Goal: Task Accomplishment & Management: Use online tool/utility

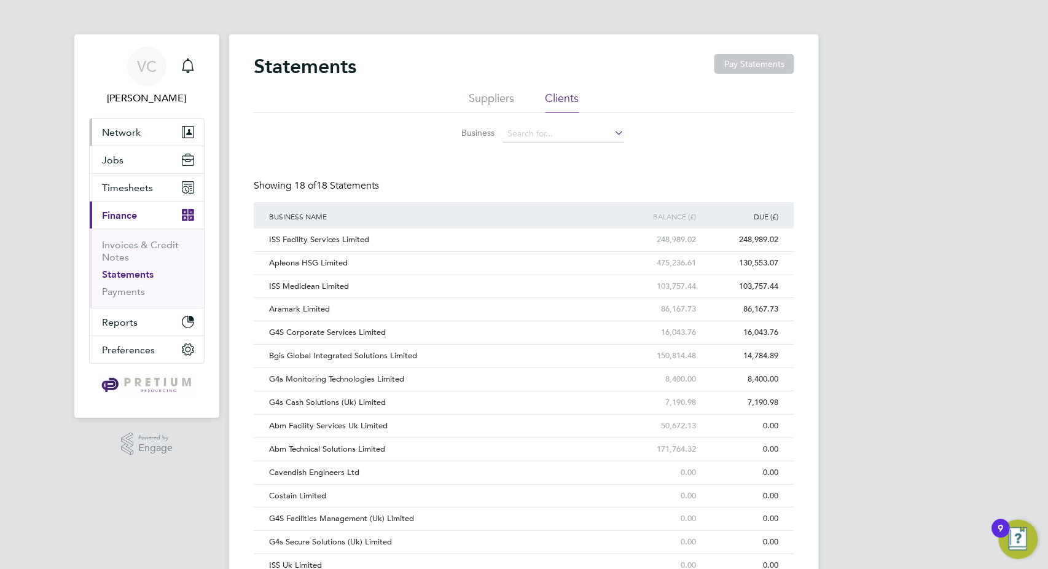
click at [131, 139] on button "Network" at bounding box center [147, 132] width 114 height 27
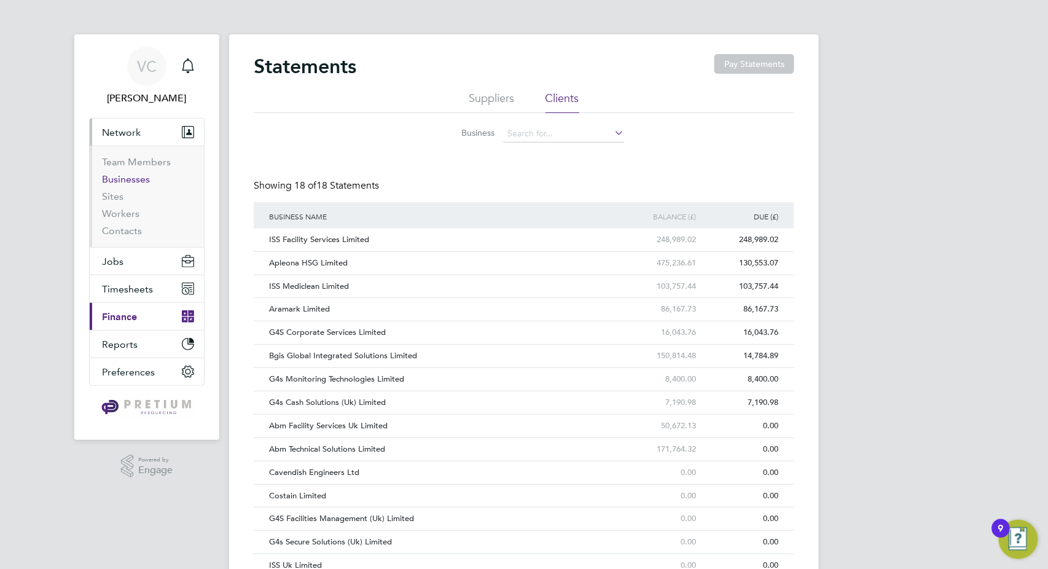
drag, startPoint x: 134, startPoint y: 182, endPoint x: 221, endPoint y: 183, distance: 87.2
click at [135, 182] on link "Businesses" at bounding box center [126, 179] width 48 height 12
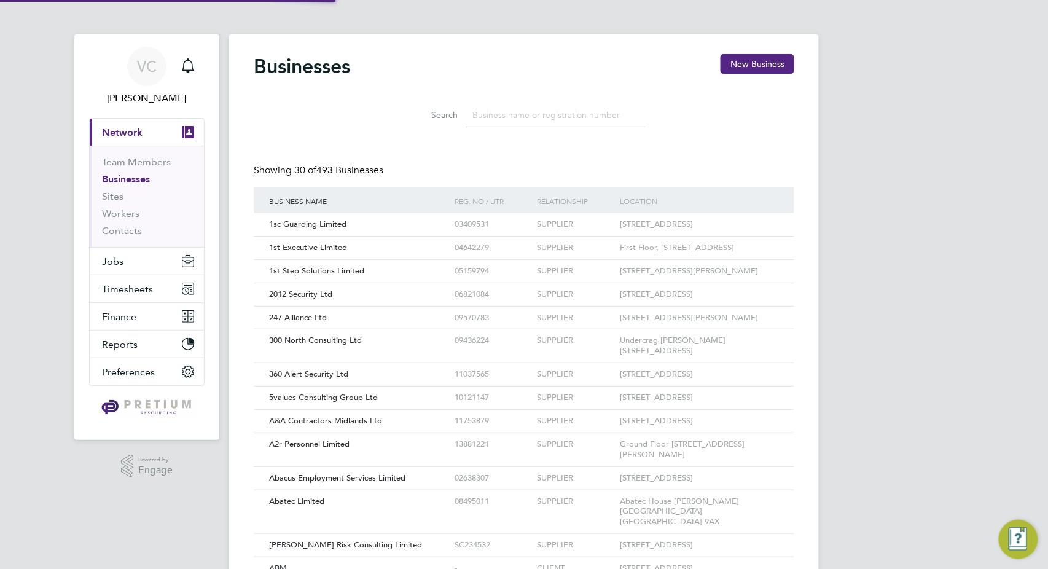
click at [537, 112] on input at bounding box center [555, 115] width 179 height 24
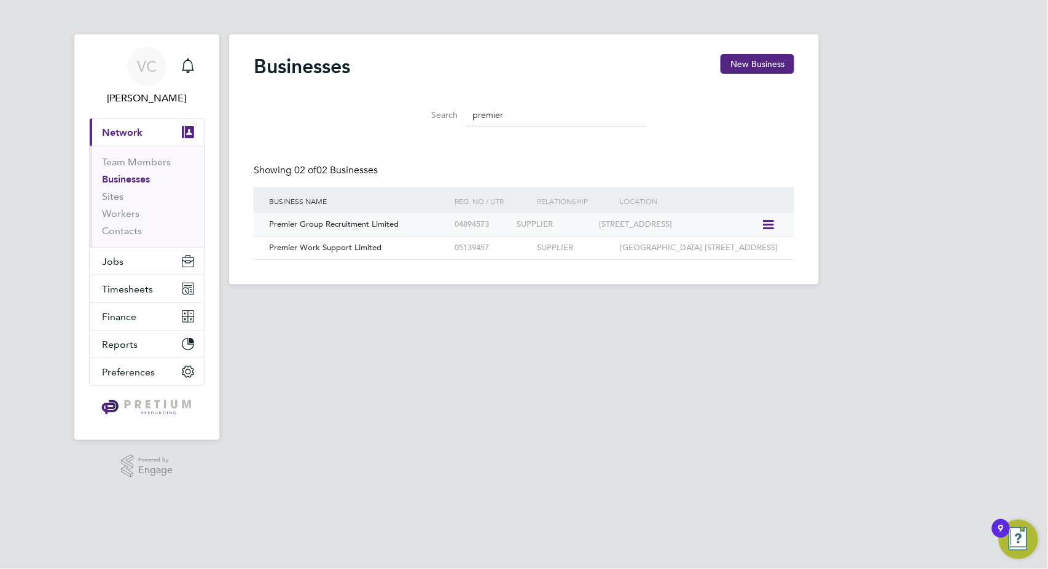
type input "premier"
click at [370, 230] on div "Premier Group Recruitment Limited" at bounding box center [358, 224] width 185 height 23
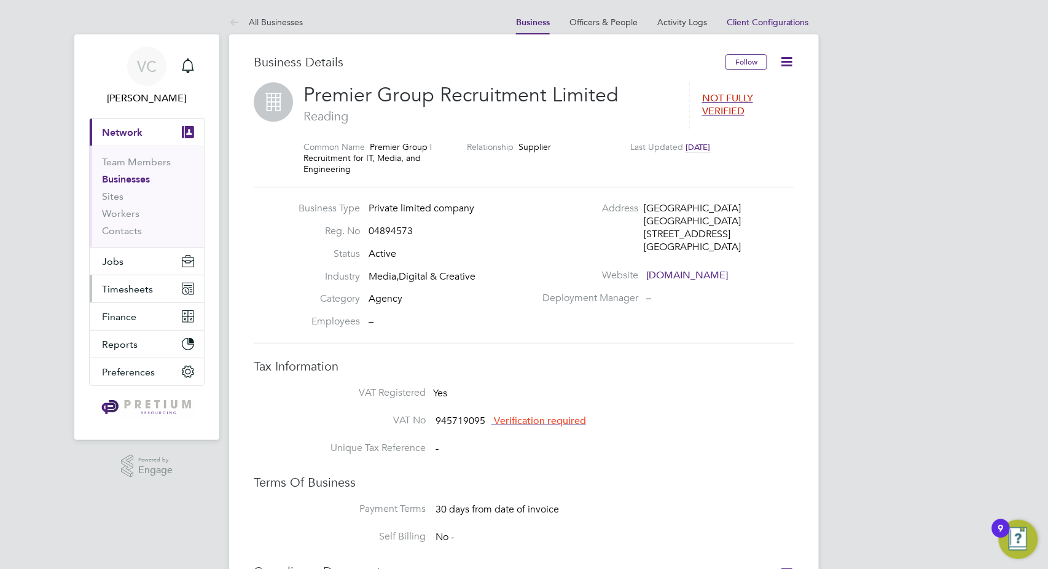
click at [130, 289] on span "Timesheets" at bounding box center [127, 289] width 51 height 12
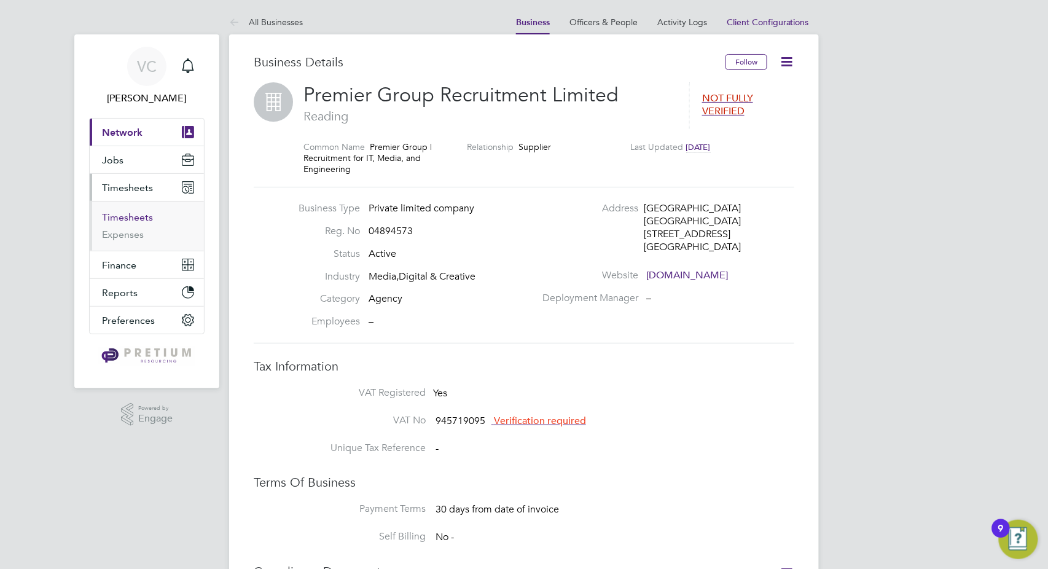
click at [147, 221] on link "Timesheets" at bounding box center [127, 217] width 51 height 12
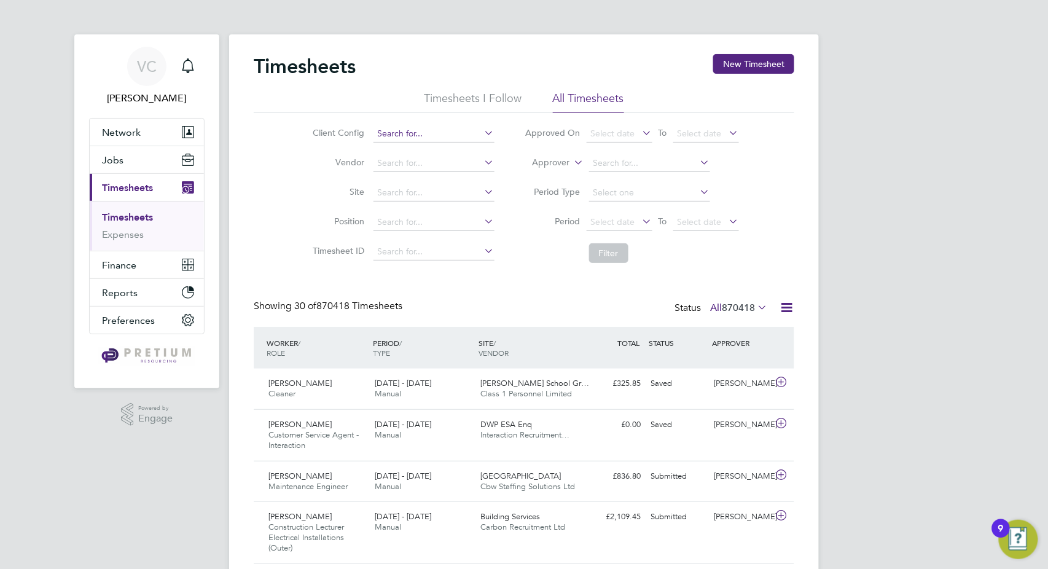
click at [407, 133] on input at bounding box center [433, 133] width 121 height 17
type input "premier"
click at [482, 131] on icon at bounding box center [482, 132] width 0 height 17
click at [418, 164] on input at bounding box center [433, 163] width 121 height 17
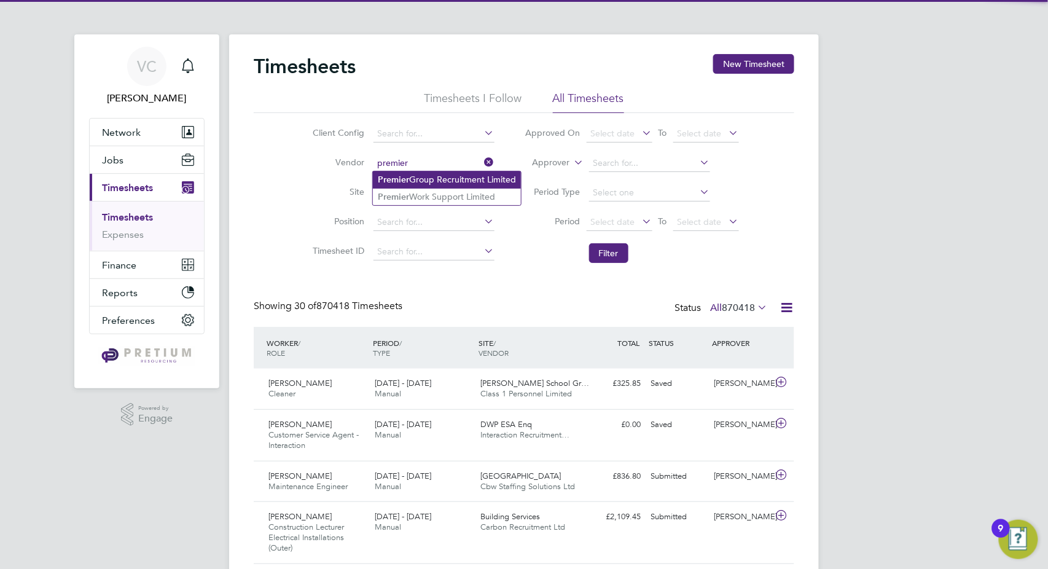
click at [447, 183] on li "Premier Group Recruitment Limited" at bounding box center [447, 179] width 148 height 17
type input "Premier Group Recruitment Limited"
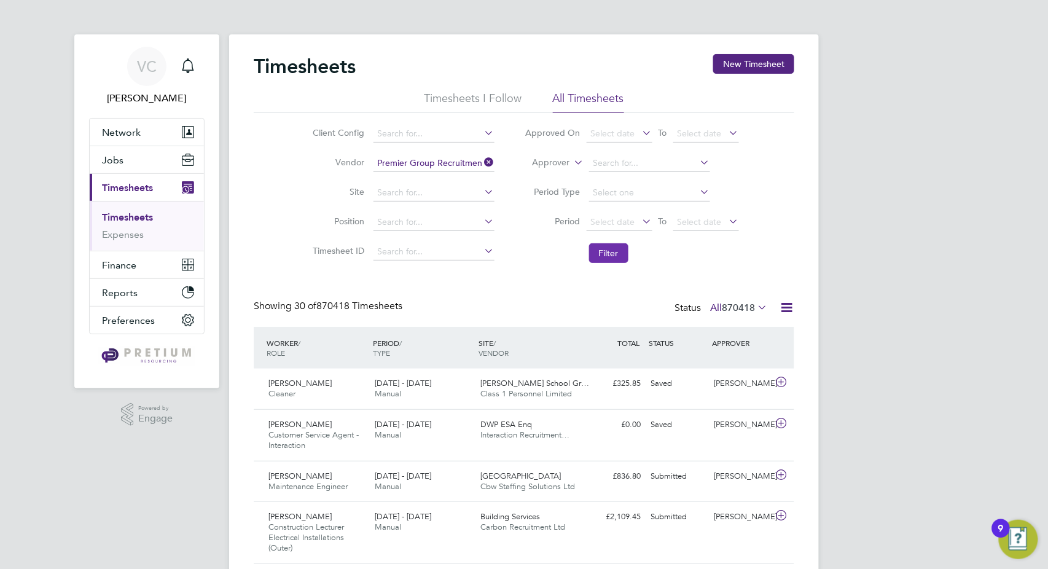
click at [603, 254] on button "Filter" at bounding box center [608, 253] width 39 height 20
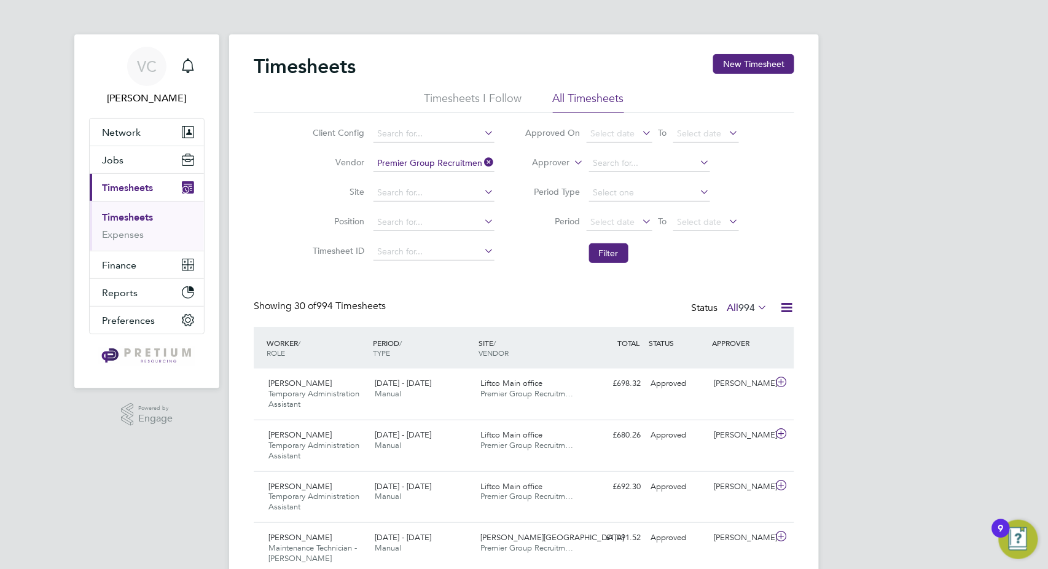
click at [790, 307] on icon at bounding box center [786, 307] width 15 height 15
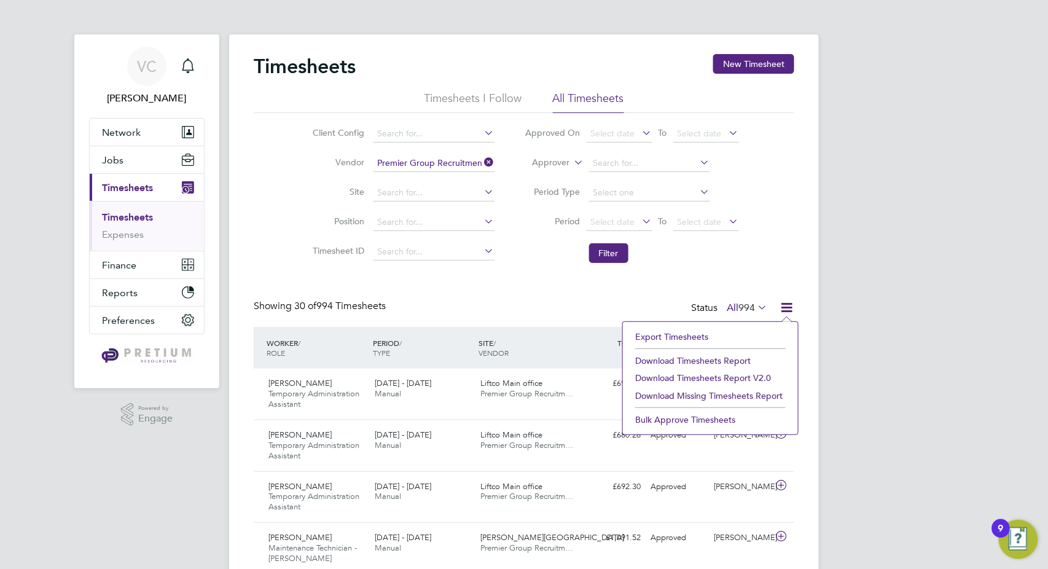
click at [717, 362] on li "Download Timesheets Report" at bounding box center [710, 360] width 163 height 17
